Goal: Task Accomplishment & Management: Manage account settings

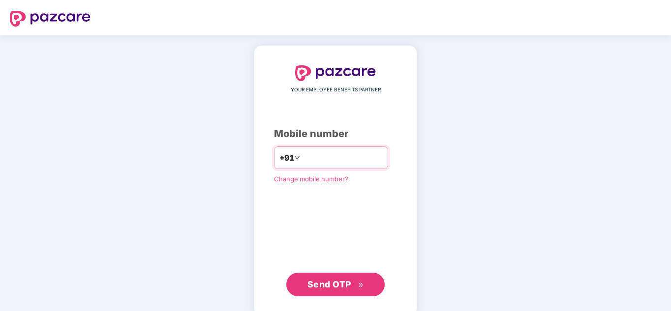
click at [313, 163] on input "number" at bounding box center [342, 158] width 81 height 16
type input "**********"
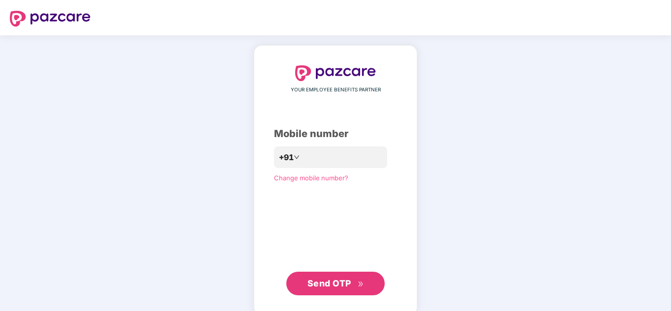
click at [328, 277] on span "Send OTP" at bounding box center [335, 284] width 57 height 14
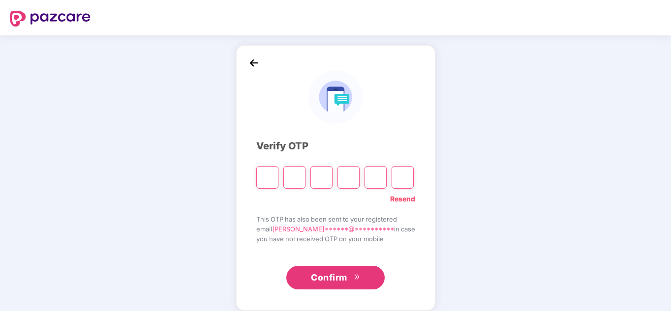
click at [271, 180] on input "Please enter verification code. Digit 1" at bounding box center [267, 177] width 22 height 23
type input "*"
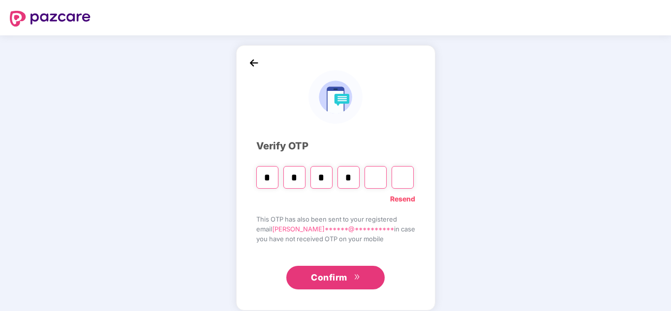
type input "*"
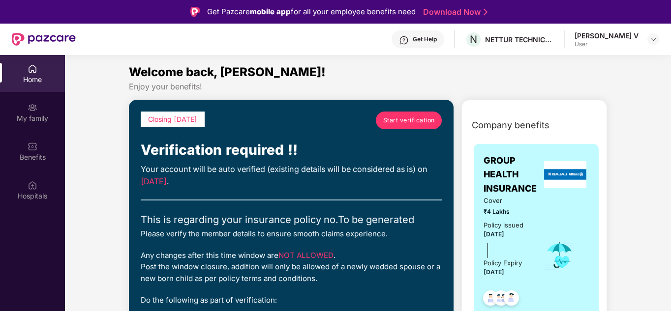
click at [394, 128] on link "Start verification" at bounding box center [409, 121] width 66 height 18
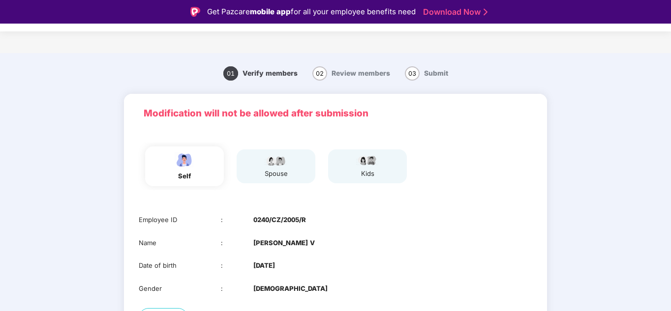
scroll to position [78, 0]
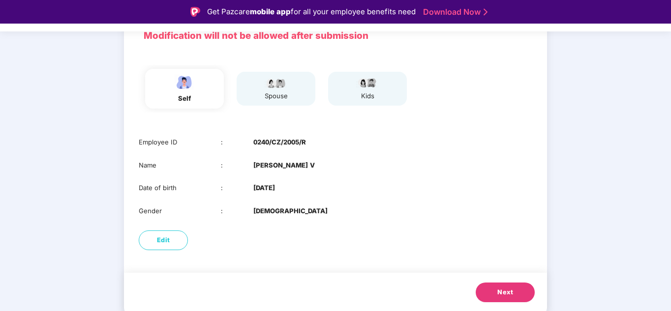
click at [519, 289] on button "Next" at bounding box center [505, 293] width 59 height 20
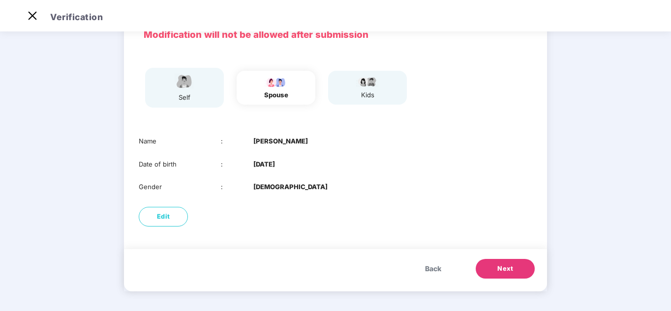
click at [525, 262] on button "Next" at bounding box center [505, 269] width 59 height 20
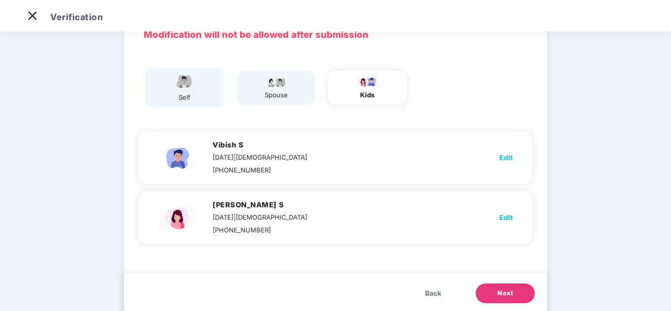
scroll to position [78, 0]
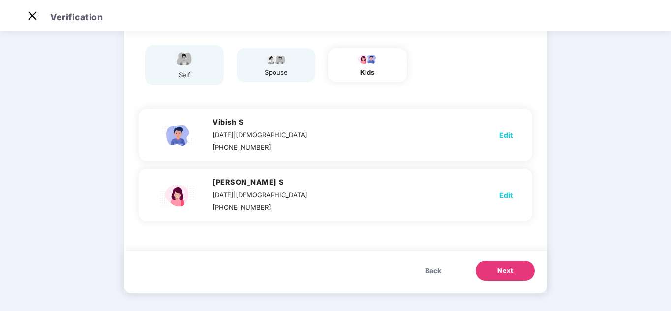
click at [286, 65] on div "spouse" at bounding box center [276, 65] width 25 height 25
click at [427, 271] on span "Back" at bounding box center [433, 271] width 16 height 11
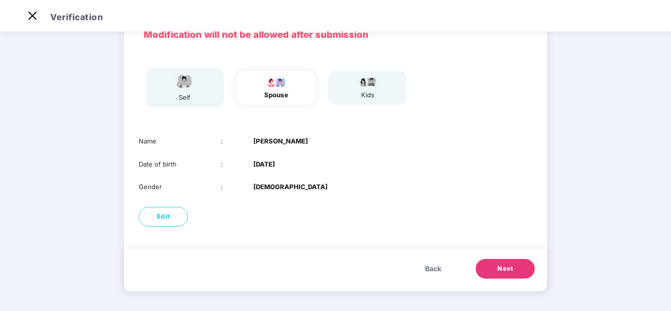
scroll to position [55, 0]
click at [484, 270] on button "Next" at bounding box center [505, 269] width 59 height 20
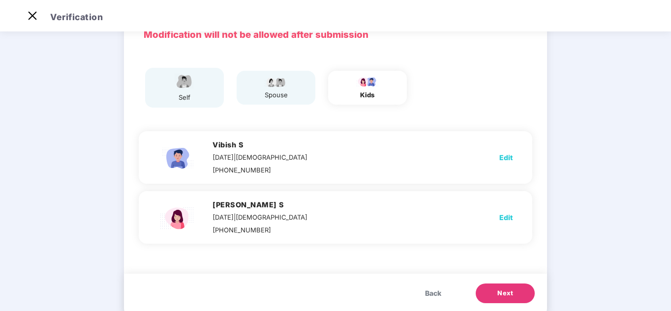
click at [437, 293] on span "Back" at bounding box center [433, 293] width 16 height 11
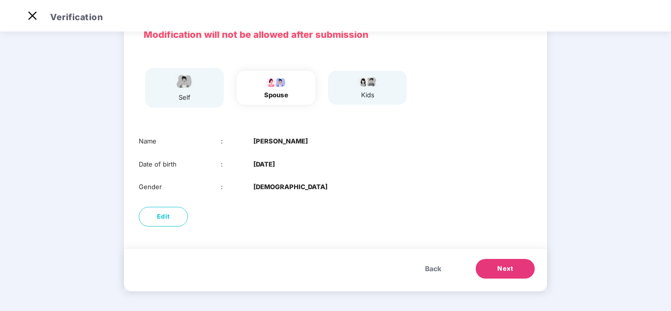
click at [505, 273] on span "Next" at bounding box center [505, 269] width 16 height 10
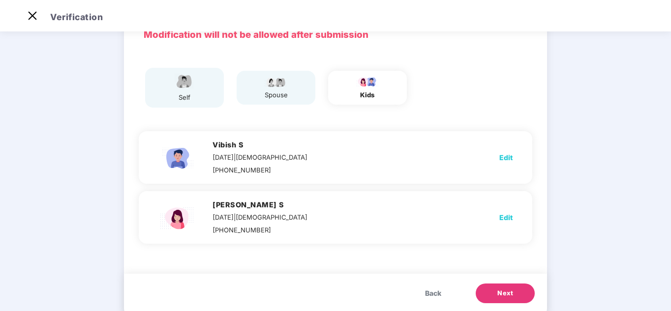
click at [504, 290] on span "Next" at bounding box center [505, 294] width 16 height 10
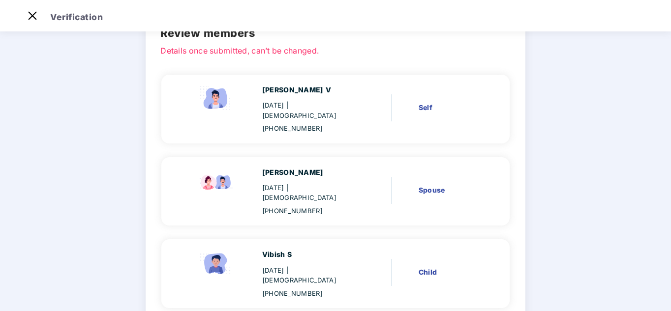
scroll to position [178, 0]
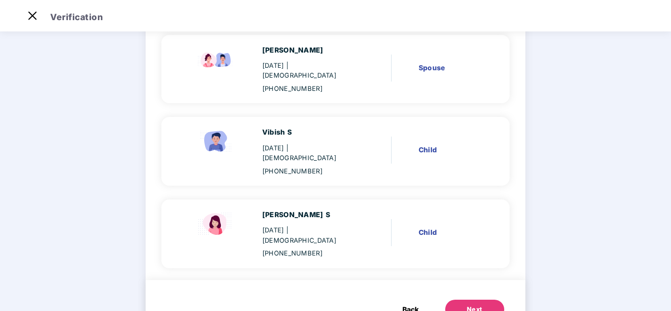
click at [488, 300] on button "Next" at bounding box center [474, 310] width 59 height 20
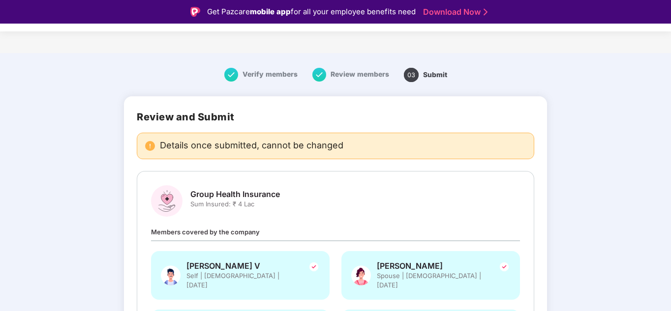
scroll to position [108, 0]
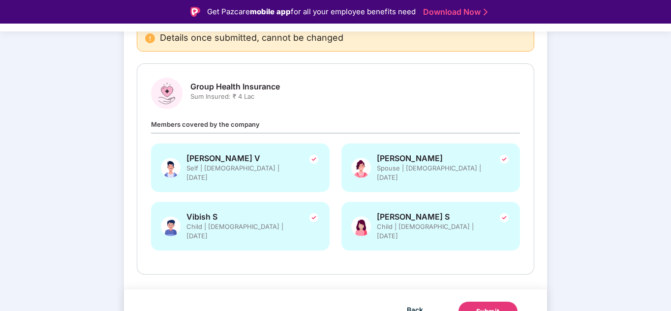
click at [478, 302] on button "Submit" at bounding box center [487, 312] width 59 height 20
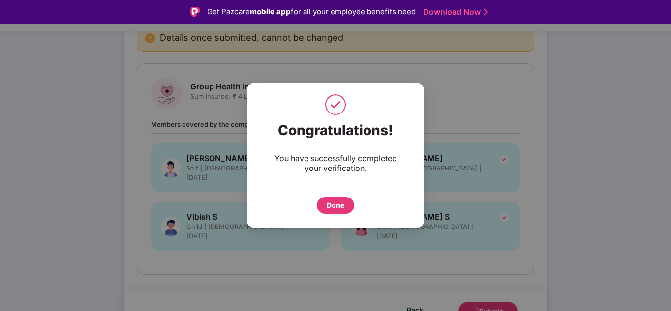
click at [335, 205] on div "Done" at bounding box center [336, 205] width 18 height 11
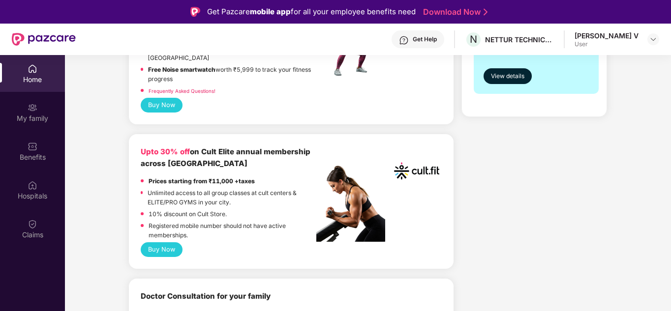
scroll to position [443, 0]
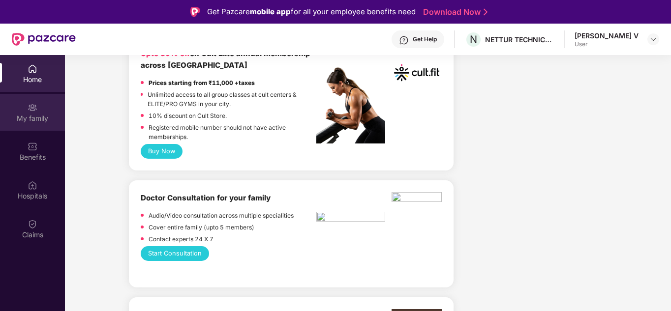
click at [35, 123] on div "My family" at bounding box center [32, 119] width 65 height 10
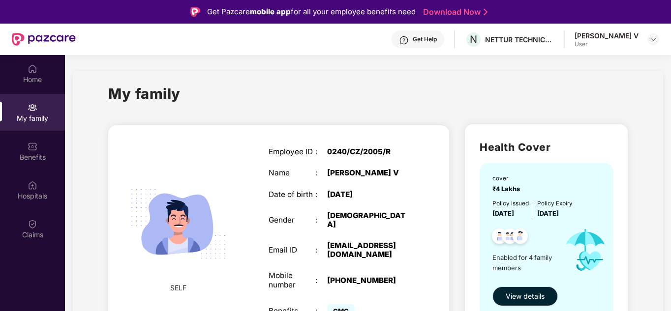
click at [521, 294] on span "View details" at bounding box center [525, 296] width 39 height 11
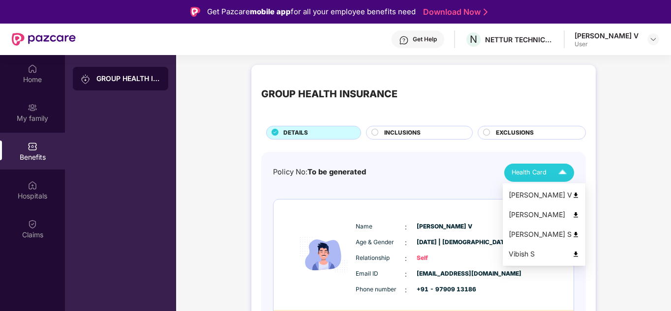
click at [542, 179] on div "Health Card" at bounding box center [542, 172] width 60 height 17
click at [572, 196] on img at bounding box center [575, 195] width 7 height 7
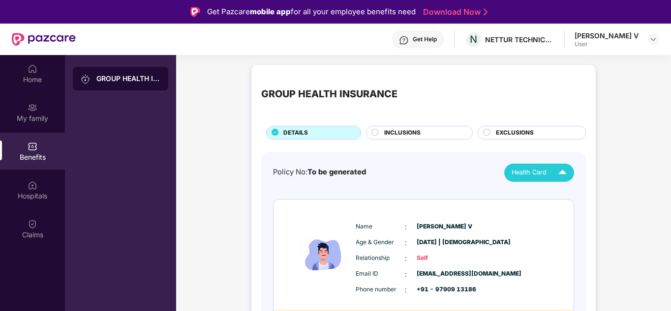
click at [403, 134] on span "INCLUSIONS" at bounding box center [402, 132] width 36 height 9
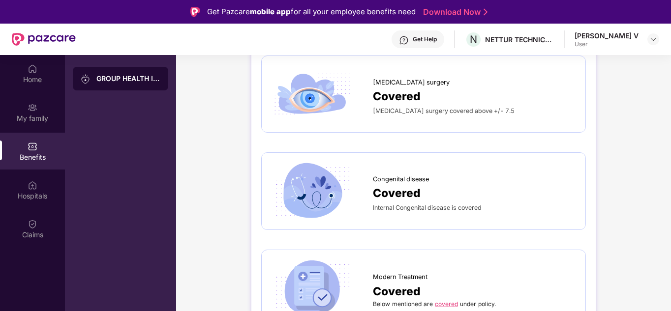
scroll to position [55, 0]
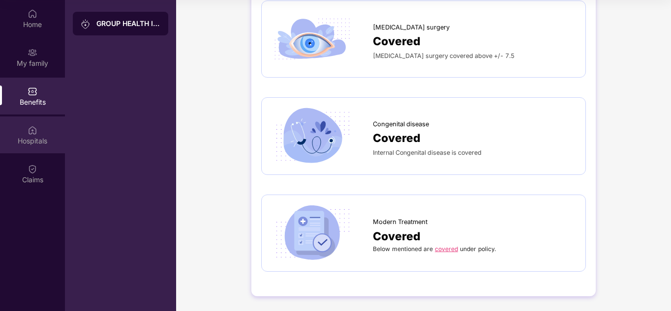
click at [43, 133] on div "Hospitals" at bounding box center [32, 135] width 65 height 37
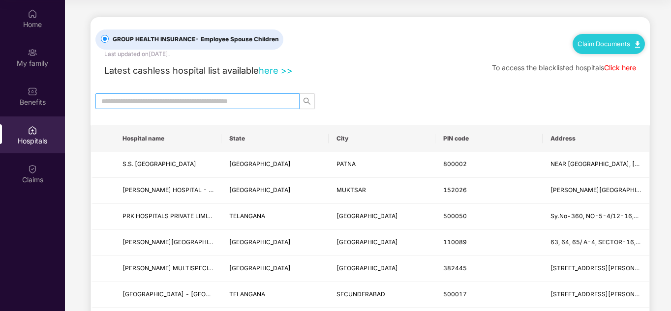
click at [251, 96] on input "text" at bounding box center [193, 101] width 184 height 11
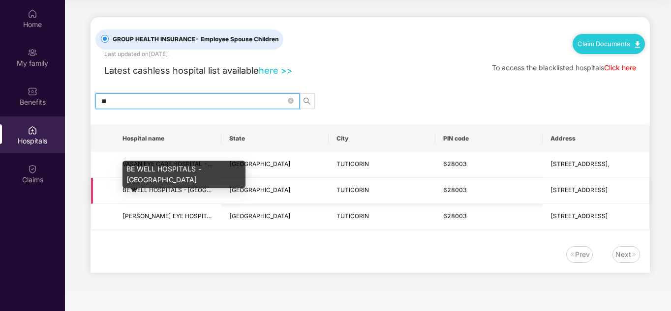
type input "*"
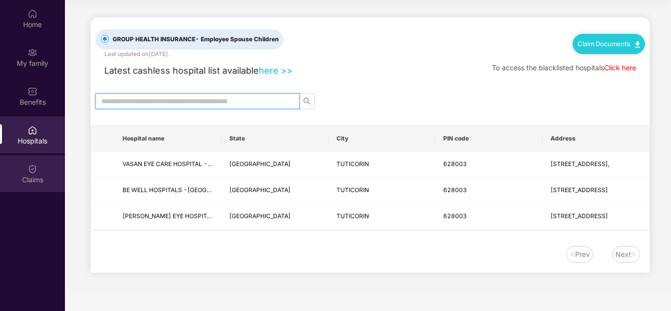
click at [16, 182] on div "Claims" at bounding box center [32, 180] width 65 height 10
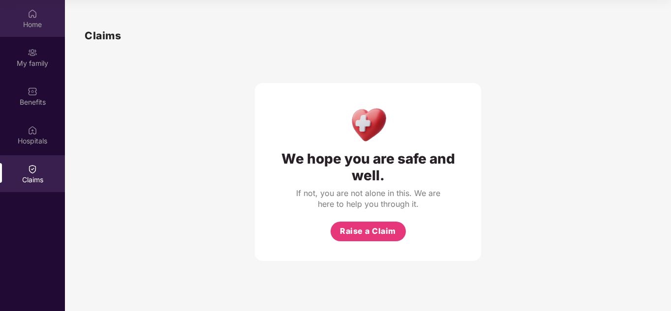
click at [40, 23] on div "Home" at bounding box center [32, 25] width 65 height 10
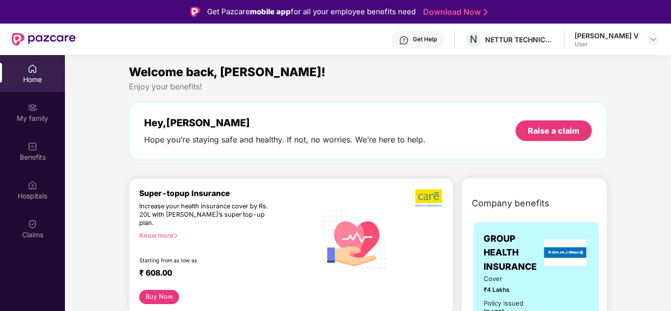
click at [646, 38] on div "Sivakumar V User" at bounding box center [617, 39] width 85 height 17
click at [653, 38] on img at bounding box center [653, 39] width 8 height 8
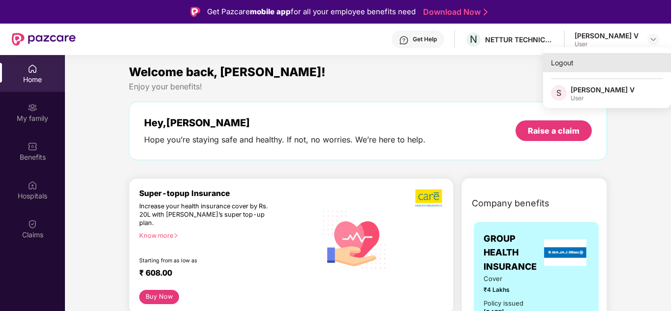
click at [563, 68] on div "Logout" at bounding box center [607, 62] width 128 height 19
